Goal: Entertainment & Leisure: Consume media (video, audio)

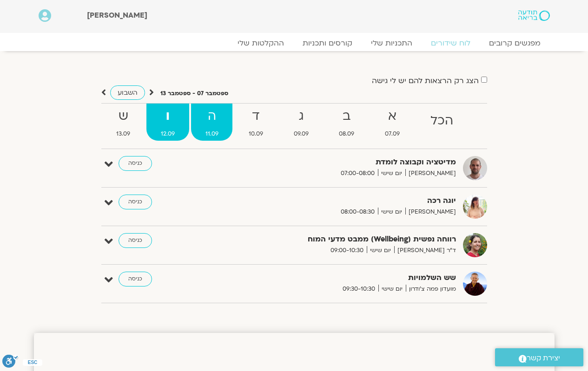
click at [222, 129] on span "11.09" at bounding box center [212, 134] width 42 height 10
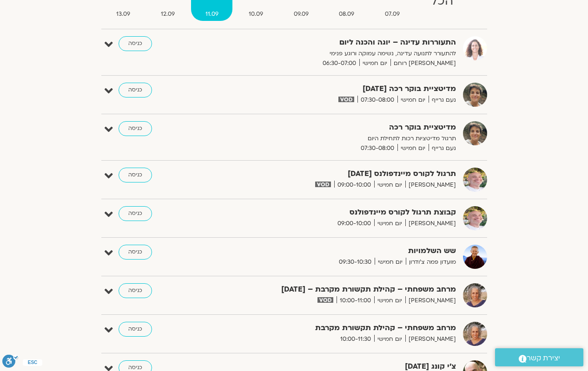
scroll to position [46, 0]
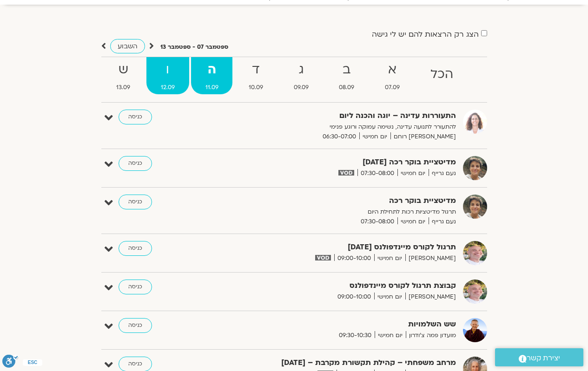
click at [159, 78] on strong "ו" at bounding box center [167, 69] width 43 height 21
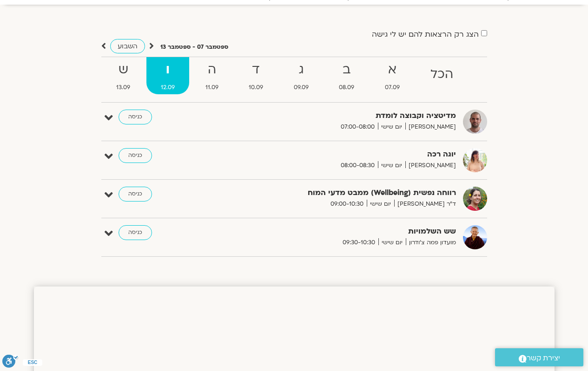
click at [171, 119] on div "מדיטציה וקבוצה לומדת דקל קנטי יום שישי 07:00-08:00 כניסה" at bounding box center [301, 122] width 372 height 24
click at [132, 118] on link "כניסה" at bounding box center [134, 117] width 33 height 15
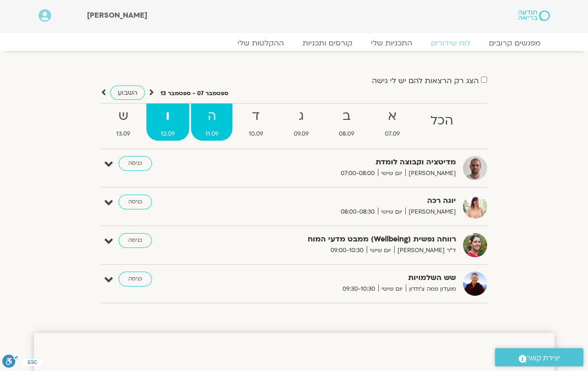
click at [215, 116] on strong "ה" at bounding box center [212, 116] width 42 height 21
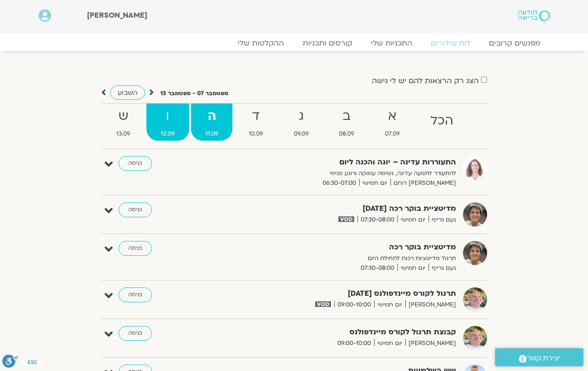
click at [166, 127] on link "ו 12.09" at bounding box center [167, 122] width 43 height 37
